Goal: Task Accomplishment & Management: Use online tool/utility

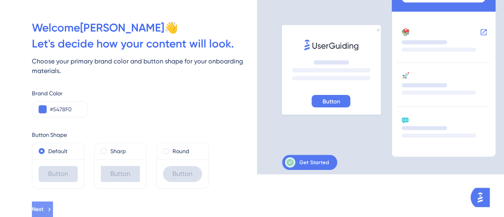
click at [53, 210] on icon at bounding box center [49, 209] width 7 height 7
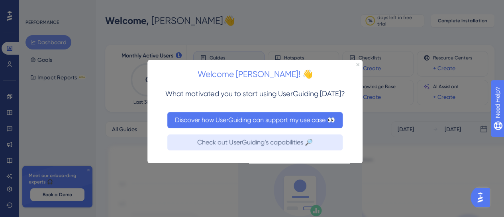
click at [282, 125] on button "Discover how UserGuiding can support my use case 👀" at bounding box center [254, 120] width 175 height 16
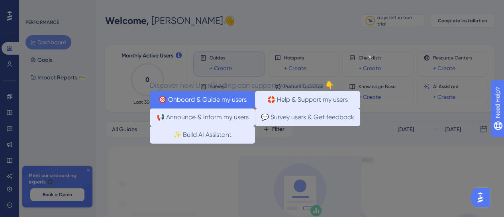
click at [197, 99] on button "🎯 Onboard & Guide my users" at bounding box center [202, 99] width 105 height 18
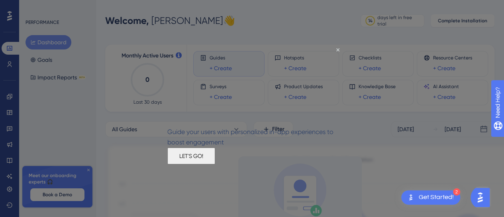
click at [215, 164] on button "LET'S GO!" at bounding box center [191, 155] width 48 height 17
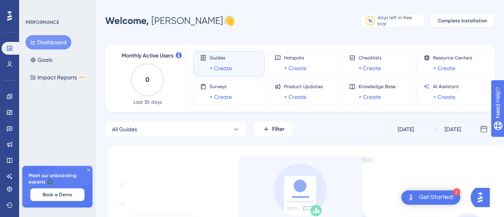
scroll to position [120, 0]
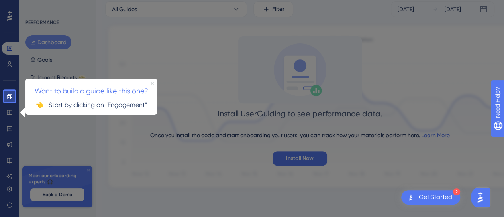
click at [151, 82] on icon "Close Preview" at bounding box center [152, 82] width 3 height 3
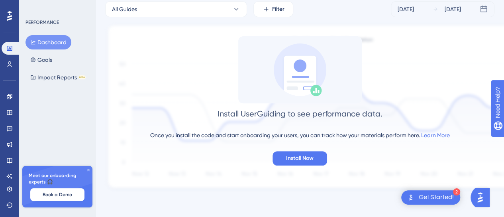
scroll to position [120, 0]
click at [7, 94] on icon at bounding box center [9, 96] width 6 height 6
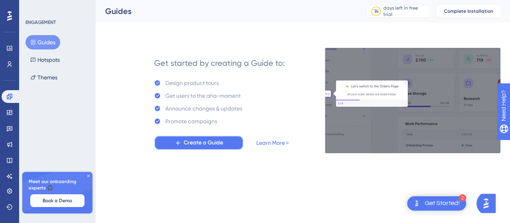
click at [184, 142] on span "Create a Guide" at bounding box center [203, 143] width 39 height 10
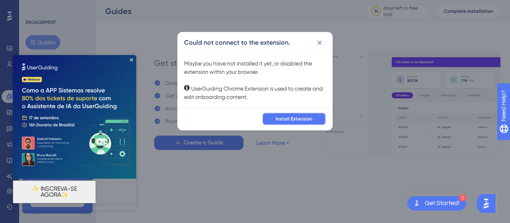
click at [299, 117] on span "Install Extension" at bounding box center [294, 119] width 37 height 6
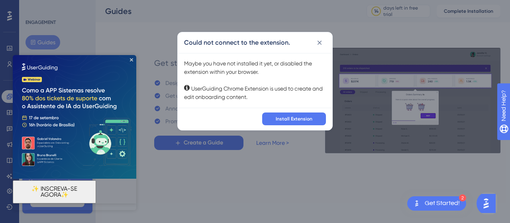
click at [319, 43] on icon at bounding box center [320, 42] width 4 height 4
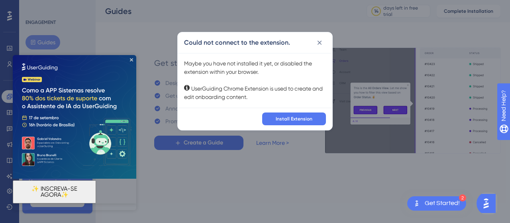
click at [319, 44] on div "Get started by creating a Guide to: Design product tours Get users to the aha-m…" at bounding box center [302, 91] width 395 height 124
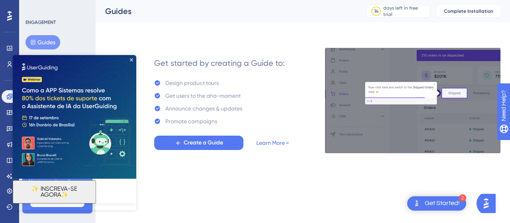
click at [240, 0] on html "2 Get Started! Performance Users Engagement Widgets Feedback Product Updates Kn…" at bounding box center [255, 0] width 510 height 0
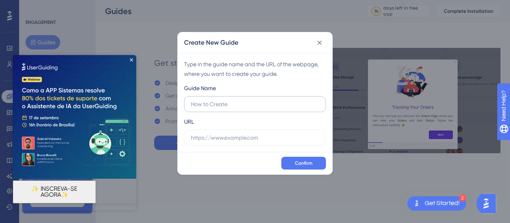
click at [260, 97] on label at bounding box center [255, 104] width 142 height 16
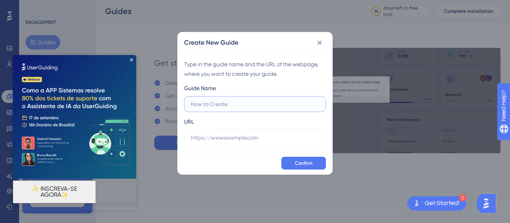
click at [260, 100] on input "text" at bounding box center [255, 104] width 128 height 9
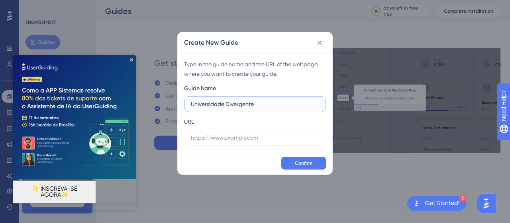
type input "Universidade Divergente"
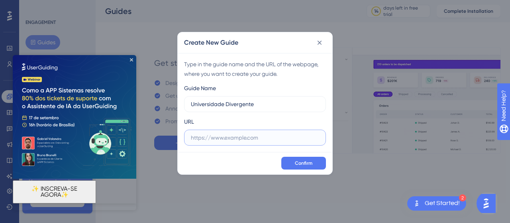
click at [231, 135] on input "text" at bounding box center [255, 137] width 128 height 9
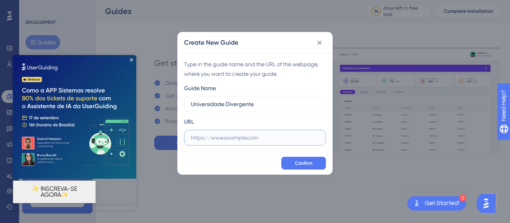
paste input "https://universidadedivergente.com/"
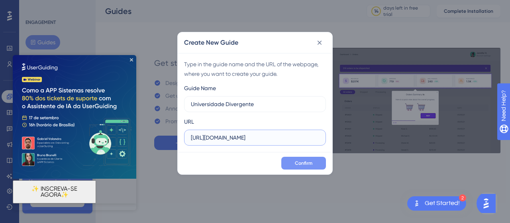
type input "https://universidadedivergente.com/"
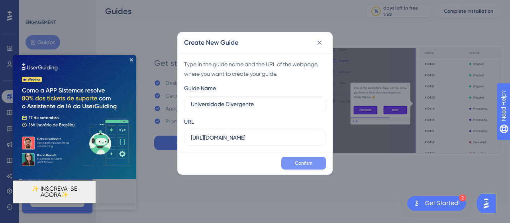
click at [299, 160] on span "Confirm" at bounding box center [304, 163] width 18 height 6
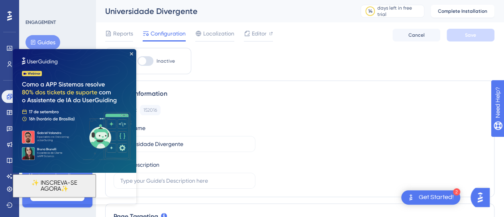
click at [271, 108] on div "Guide ID: 152016 Copy" at bounding box center [300, 110] width 372 height 10
click at [132, 52] on icon "Close Preview" at bounding box center [131, 53] width 3 height 3
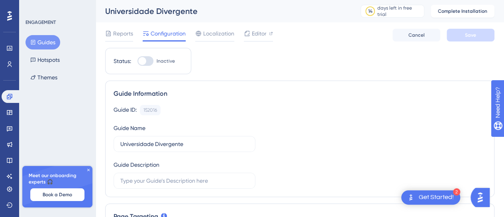
click at [147, 59] on div at bounding box center [145, 61] width 16 height 10
click at [137, 61] on input "Inactive" at bounding box center [137, 61] width 0 height 0
checkbox input "false"
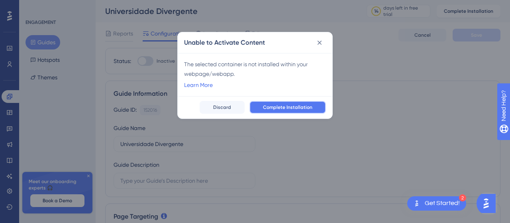
click at [294, 110] on span "Complete Installation" at bounding box center [287, 107] width 49 height 6
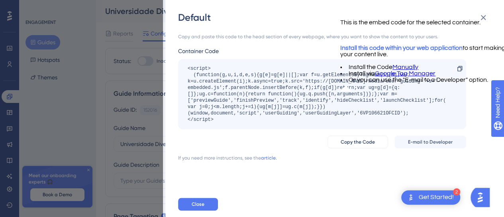
click at [436, 199] on div "Get Started!" at bounding box center [436, 197] width 35 height 9
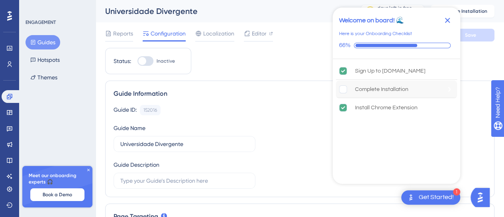
click at [341, 89] on rect "Complete Installation is incomplete." at bounding box center [343, 89] width 8 height 8
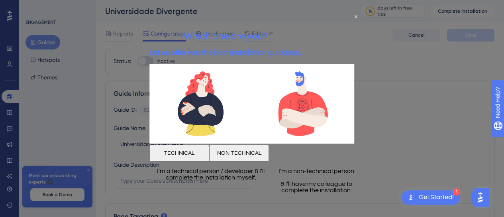
click at [269, 151] on button "NON-TECHNICAL" at bounding box center [239, 153] width 60 height 17
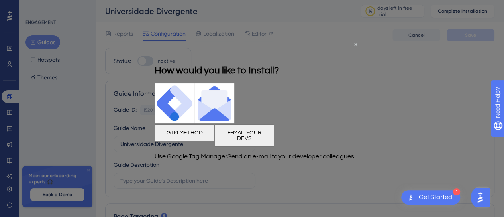
click at [274, 135] on button "E-MAIL YOUR DEVS" at bounding box center [244, 135] width 60 height 22
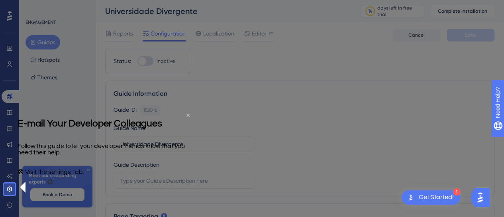
click at [186, 116] on icon "Close Preview" at bounding box center [187, 114] width 3 height 3
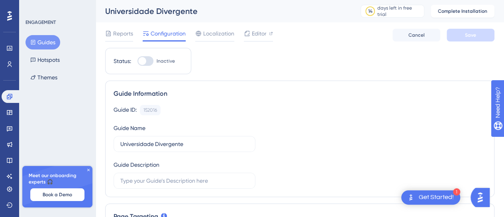
click at [431, 195] on div "Get Started!" at bounding box center [436, 197] width 35 height 9
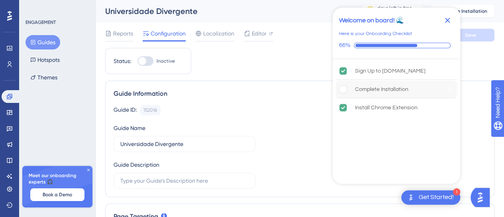
click at [344, 86] on rect "Complete Installation is incomplete." at bounding box center [343, 89] width 8 height 8
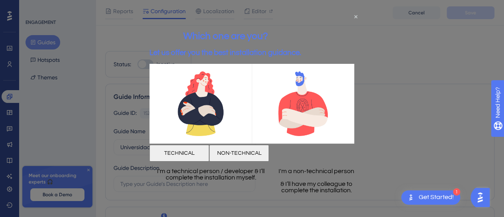
scroll to position [159, 0]
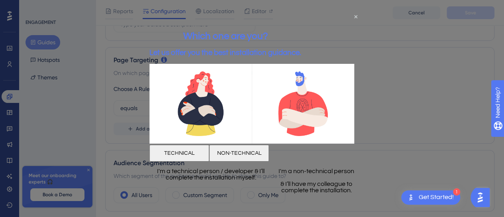
click at [204, 147] on button "TECHNICAL" at bounding box center [179, 153] width 60 height 17
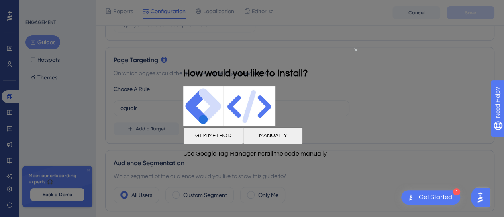
click at [303, 143] on button "MANUALLY" at bounding box center [273, 135] width 60 height 17
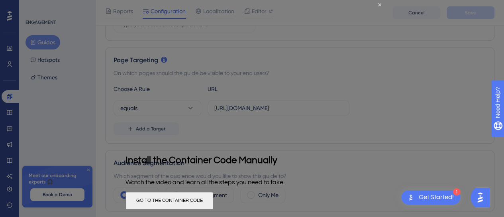
scroll to position [0, 0]
click at [405, 49] on div at bounding box center [252, 108] width 504 height 217
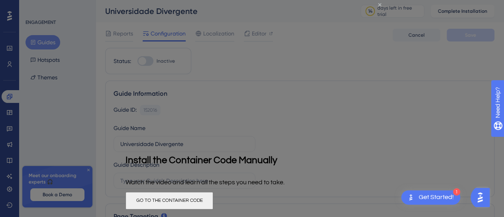
click at [378, 4] on icon "Close Preview" at bounding box center [379, 4] width 3 height 3
